Goal: Task Accomplishment & Management: Complete application form

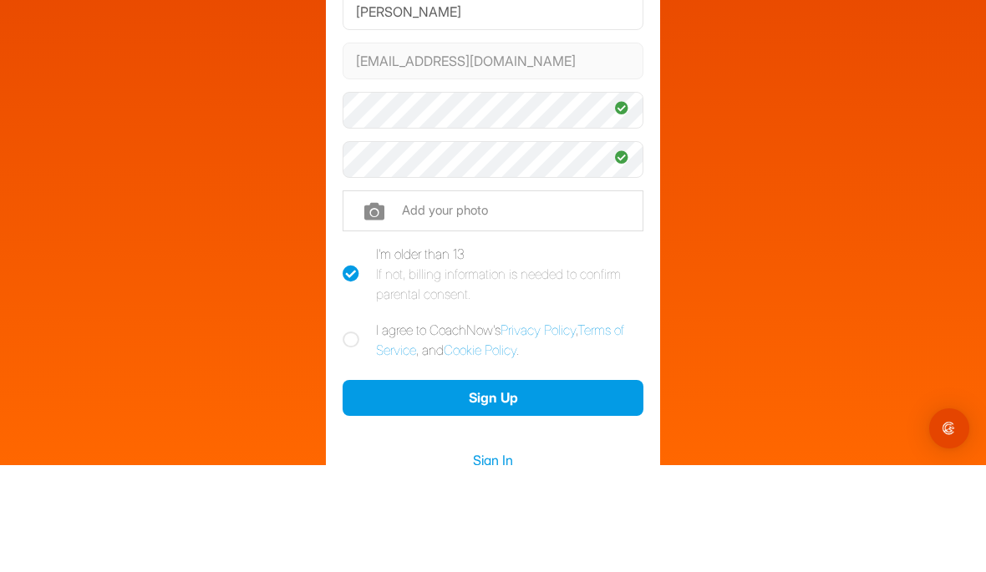
scroll to position [64, 0]
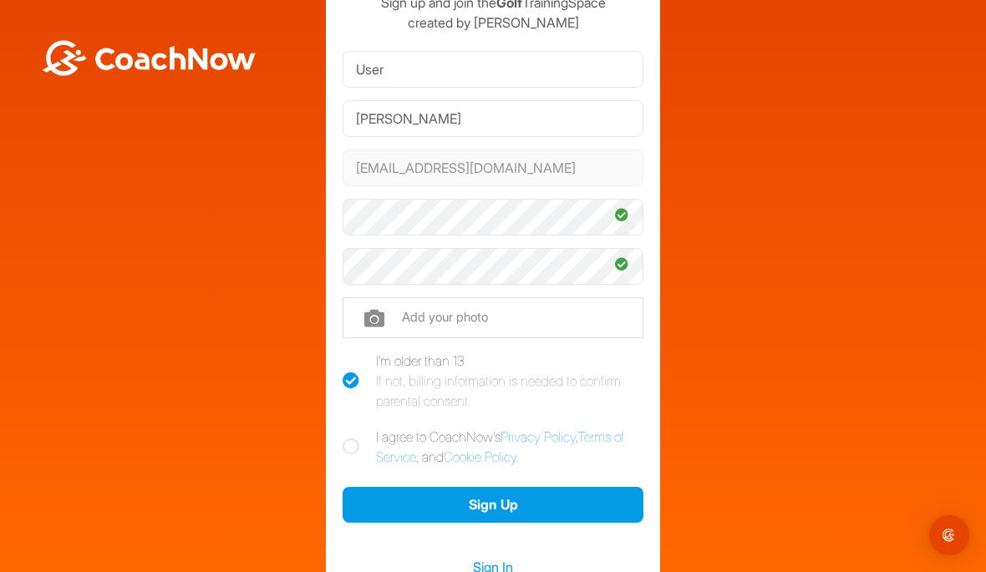
click at [375, 297] on input "file" at bounding box center [493, 317] width 301 height 40
type input "C:\fakepath\IMG_5418.jpeg"
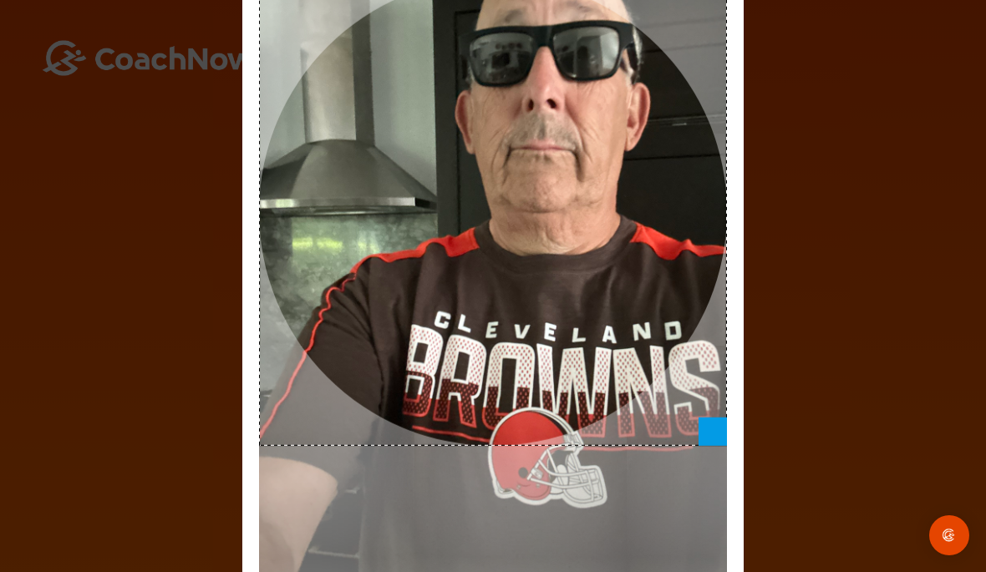
click at [953, 535] on img "Open Intercom Messenger" at bounding box center [949, 536] width 20 height 20
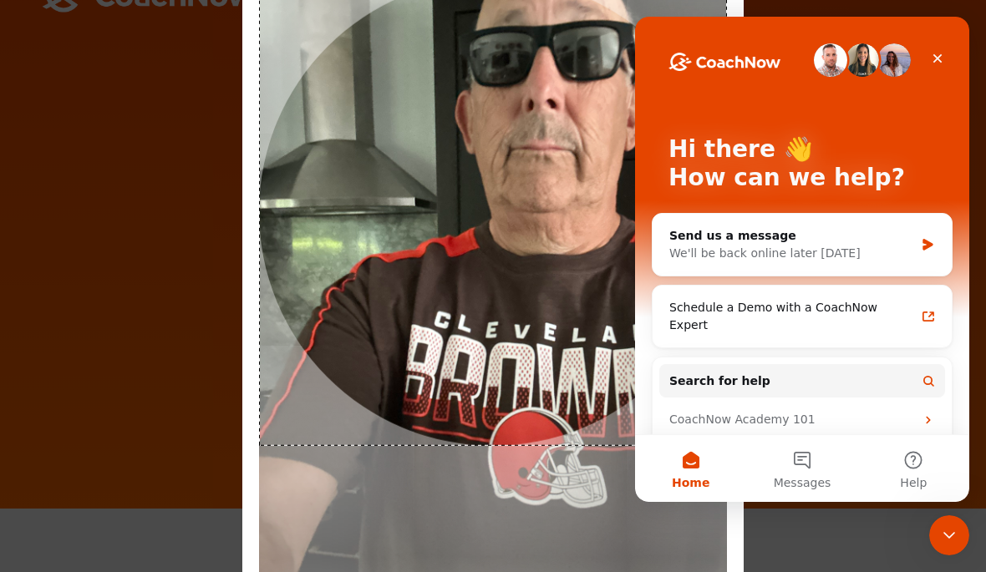
scroll to position [0, 0]
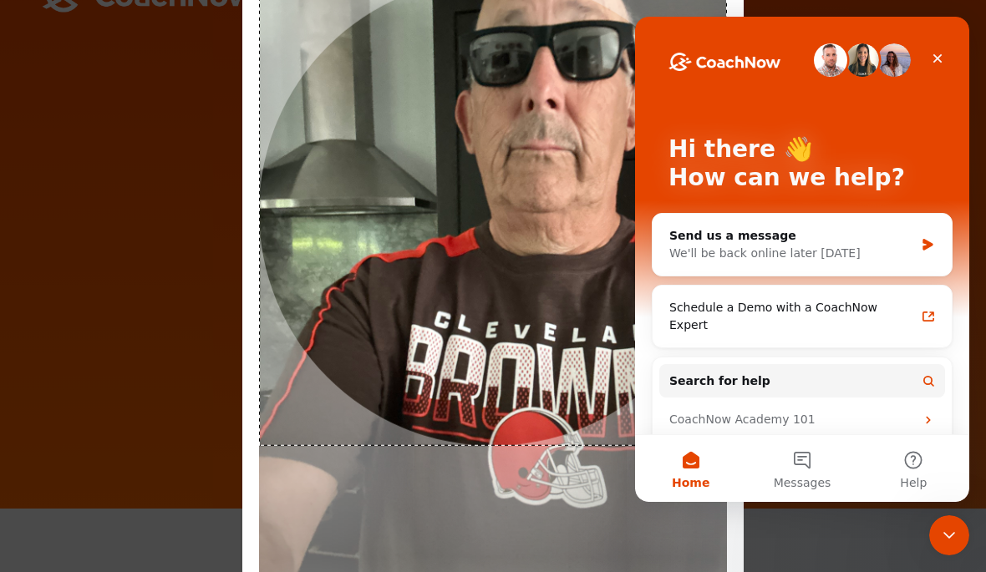
click at [394, 283] on div at bounding box center [493, 212] width 468 height 468
click at [959, 49] on div "Hi there 👋 How can we help? Send us a message We'll be back online later today …" at bounding box center [802, 289] width 334 height 545
click at [946, 56] on div "Close" at bounding box center [938, 58] width 30 height 30
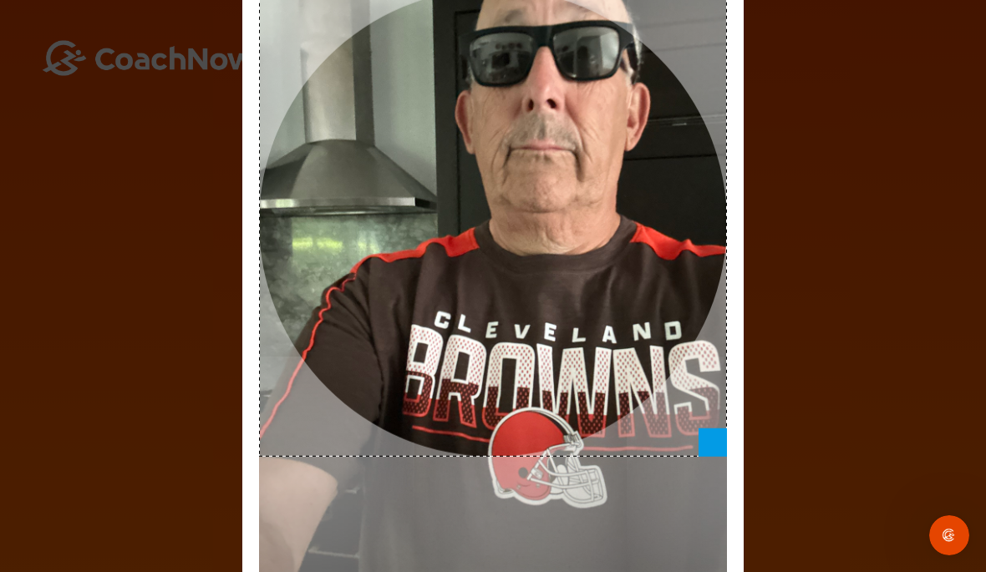
scroll to position [64, 0]
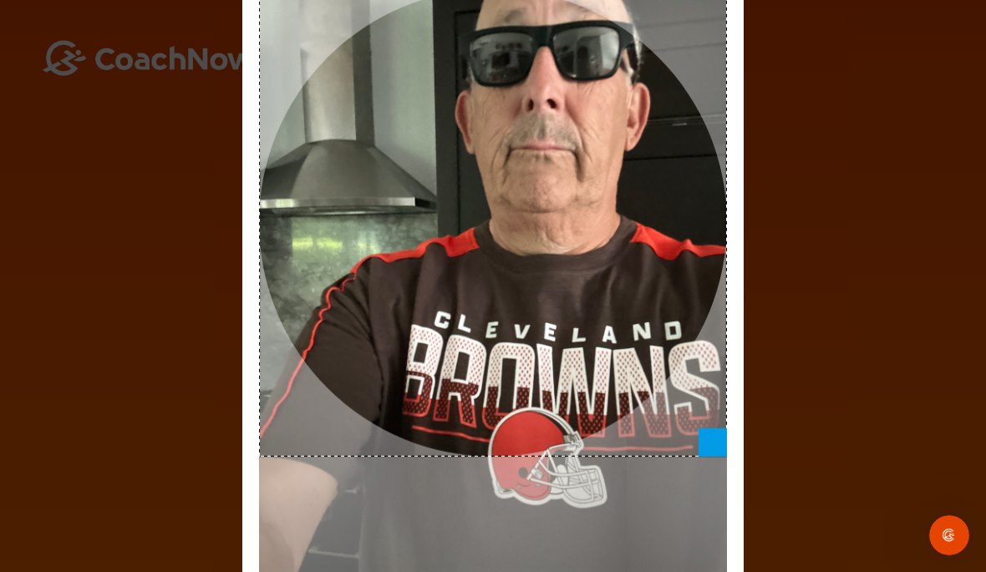
click at [450, 228] on div at bounding box center [493, 223] width 468 height 468
click at [876, 211] on div "Adjust Your Picture ✕ Set Picture Cancel" at bounding box center [493, 286] width 986 height 572
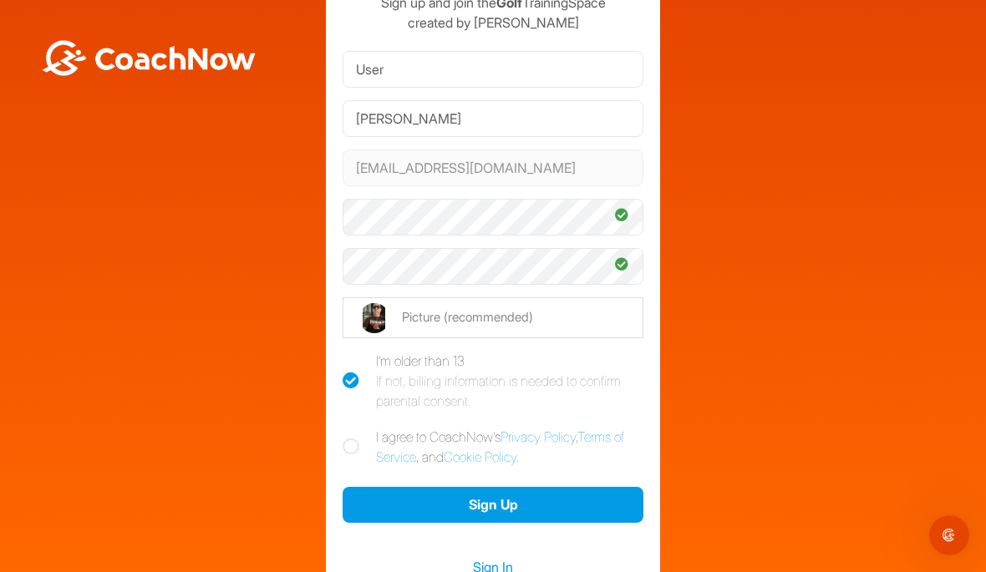
click at [348, 439] on icon at bounding box center [351, 447] width 17 height 17
click at [348, 427] on input "I agree to CoachNow's Privacy Policy , Terms of Service , and Cookie Policy ." at bounding box center [348, 432] width 11 height 11
checkbox input "true"
click at [396, 487] on button "Sign Up" at bounding box center [493, 505] width 301 height 36
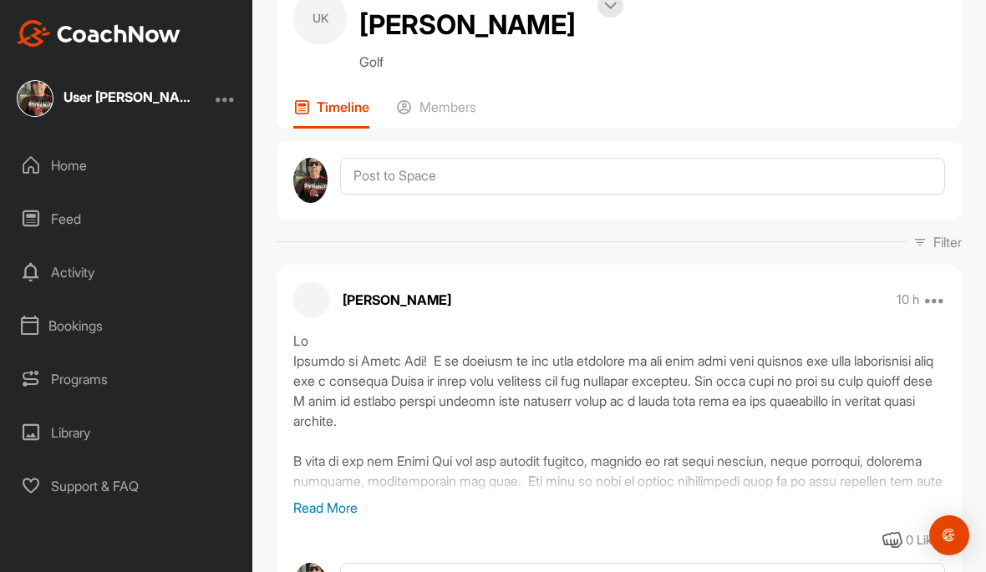
scroll to position [64, 0]
click at [332, 498] on p "Read More" at bounding box center [619, 508] width 652 height 20
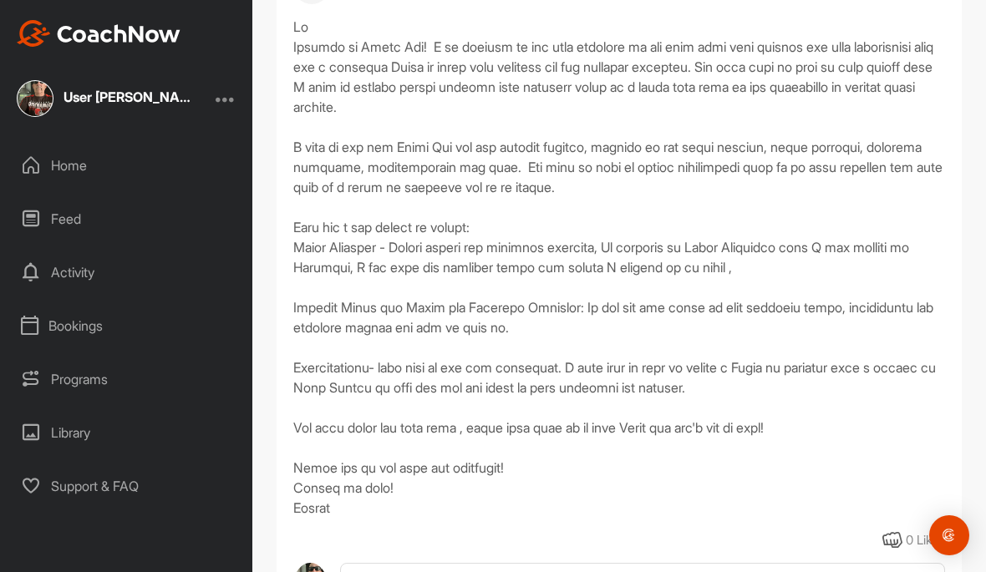
scroll to position [399, 0]
click at [38, 155] on icon at bounding box center [31, 165] width 20 height 20
